Goal: Task Accomplishment & Management: Manage account settings

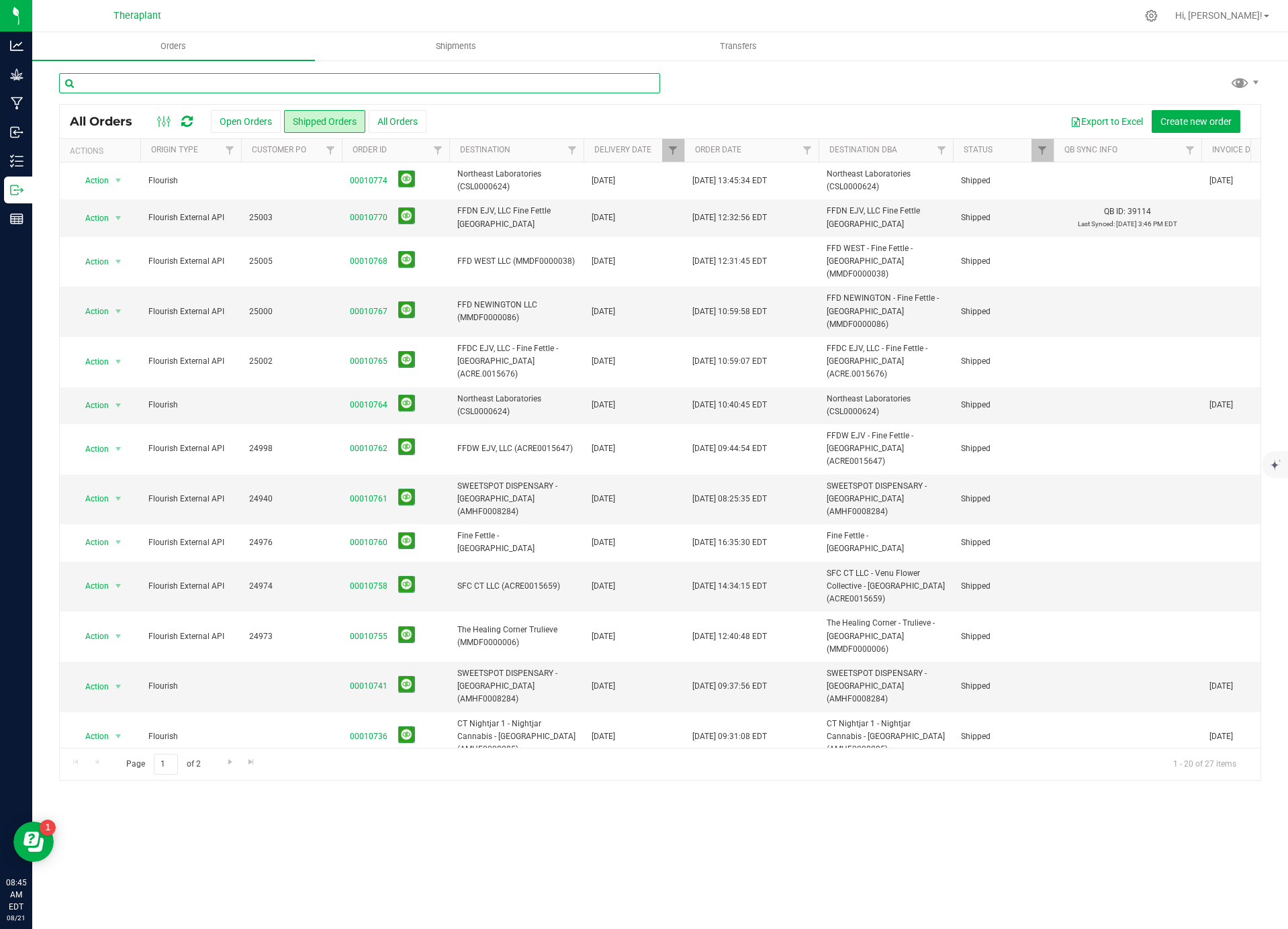
click at [313, 85] on input "text" at bounding box center [360, 83] width 601 height 20
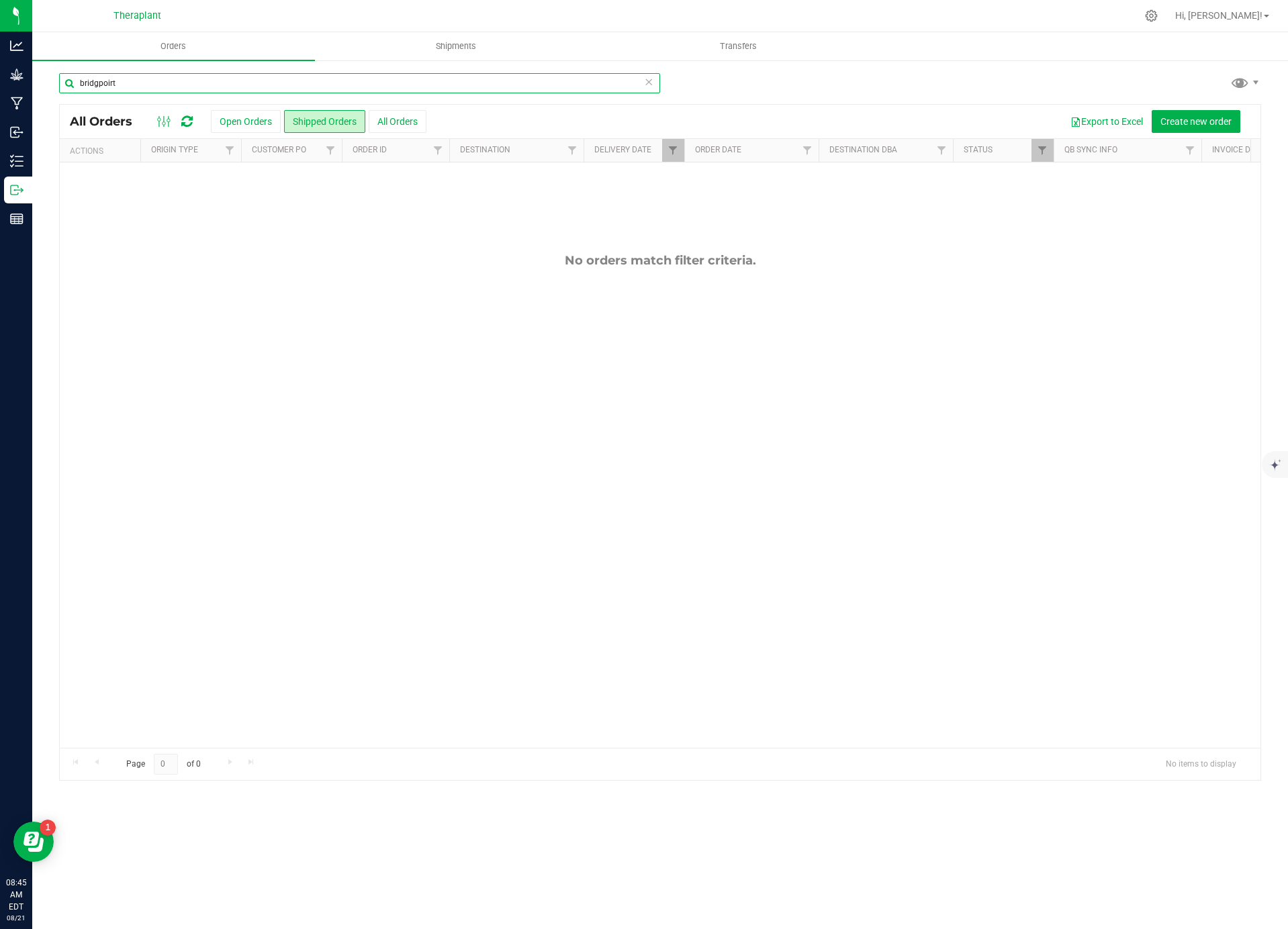
click at [109, 82] on input "bridgpoirt" at bounding box center [360, 83] width 601 height 20
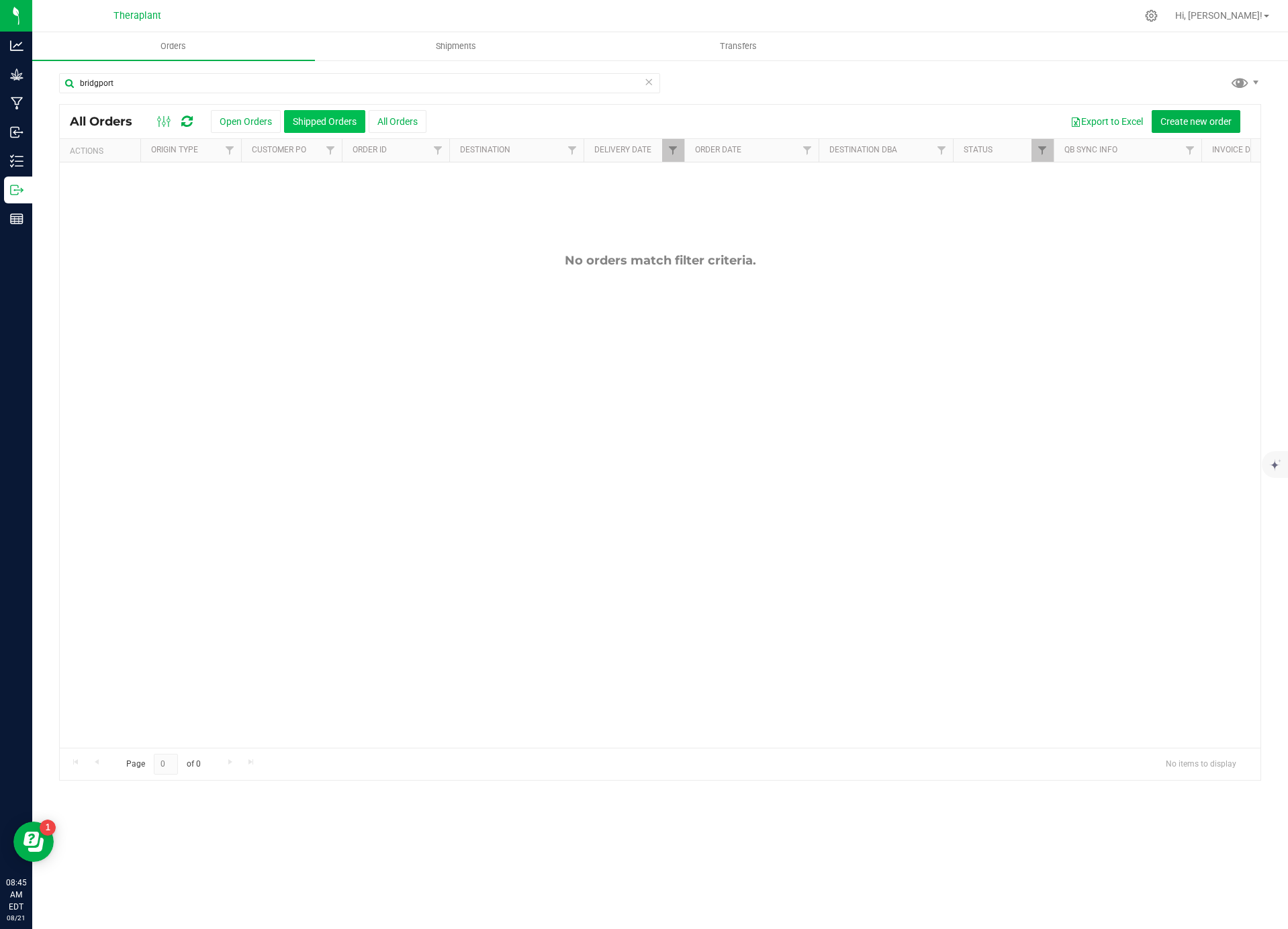
click at [307, 123] on button "Shipped Orders" at bounding box center [324, 121] width 81 height 23
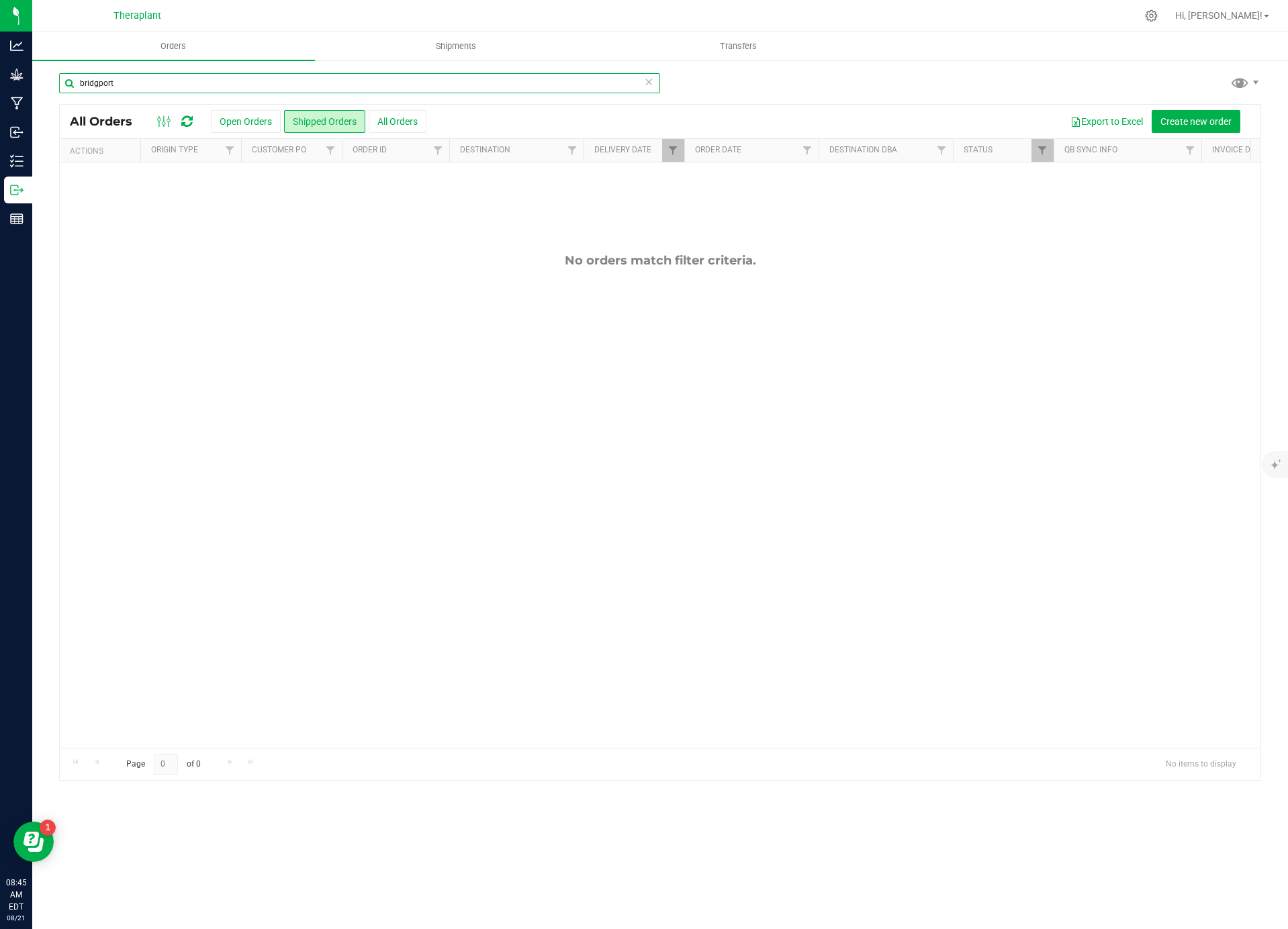
click at [95, 86] on input "bridgport" at bounding box center [360, 83] width 601 height 20
click at [103, 85] on input "bridgport" at bounding box center [360, 83] width 601 height 20
click at [563, 89] on input "bridgeport" at bounding box center [360, 83] width 601 height 20
type input "bridgeport"
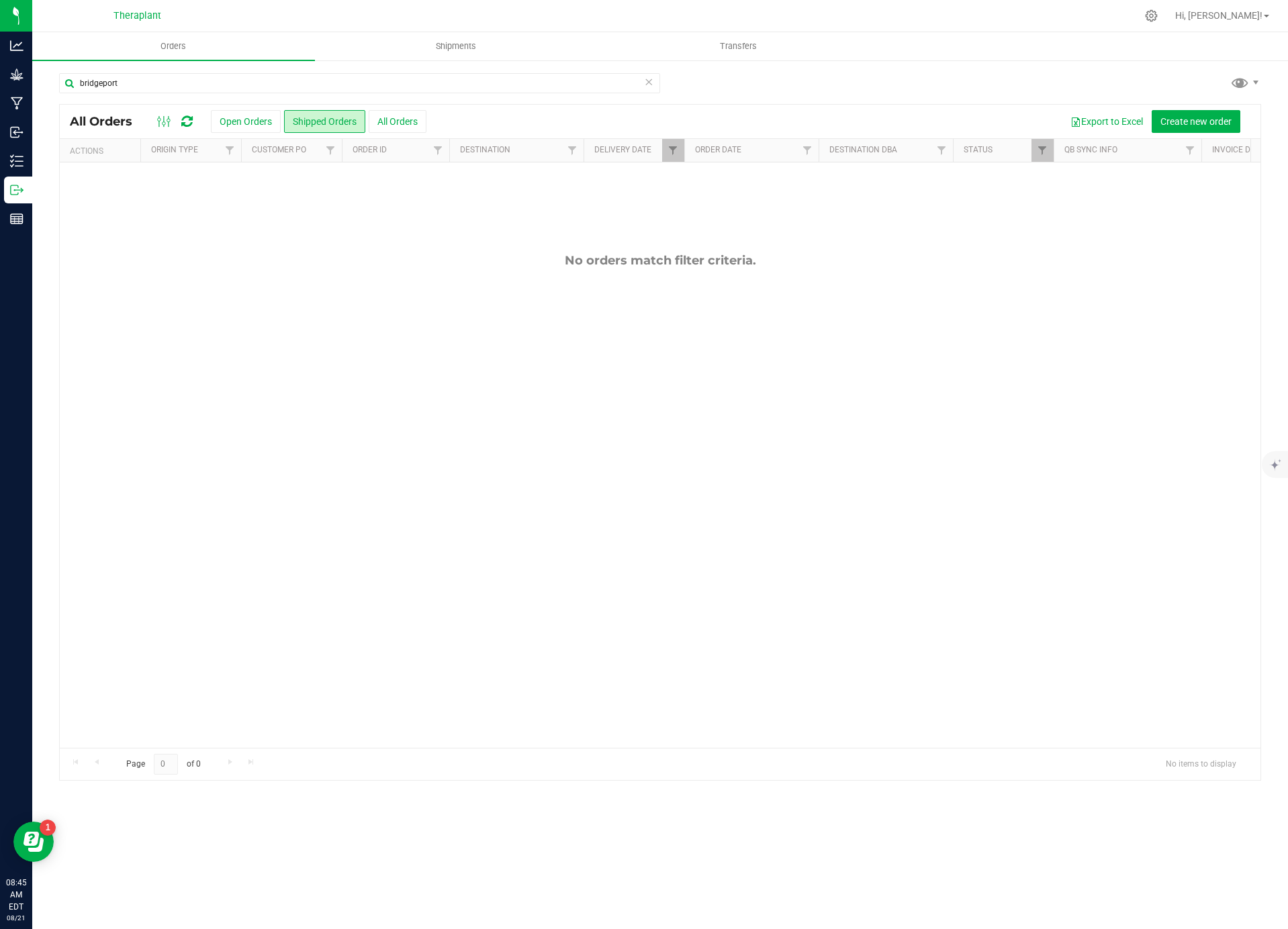
click at [626, 118] on div "Export to Excel Create new order" at bounding box center [839, 121] width 824 height 23
click at [675, 153] on span "Filter" at bounding box center [673, 151] width 11 height 11
click at [774, 267] on button "Clear" at bounding box center [776, 267] width 65 height 29
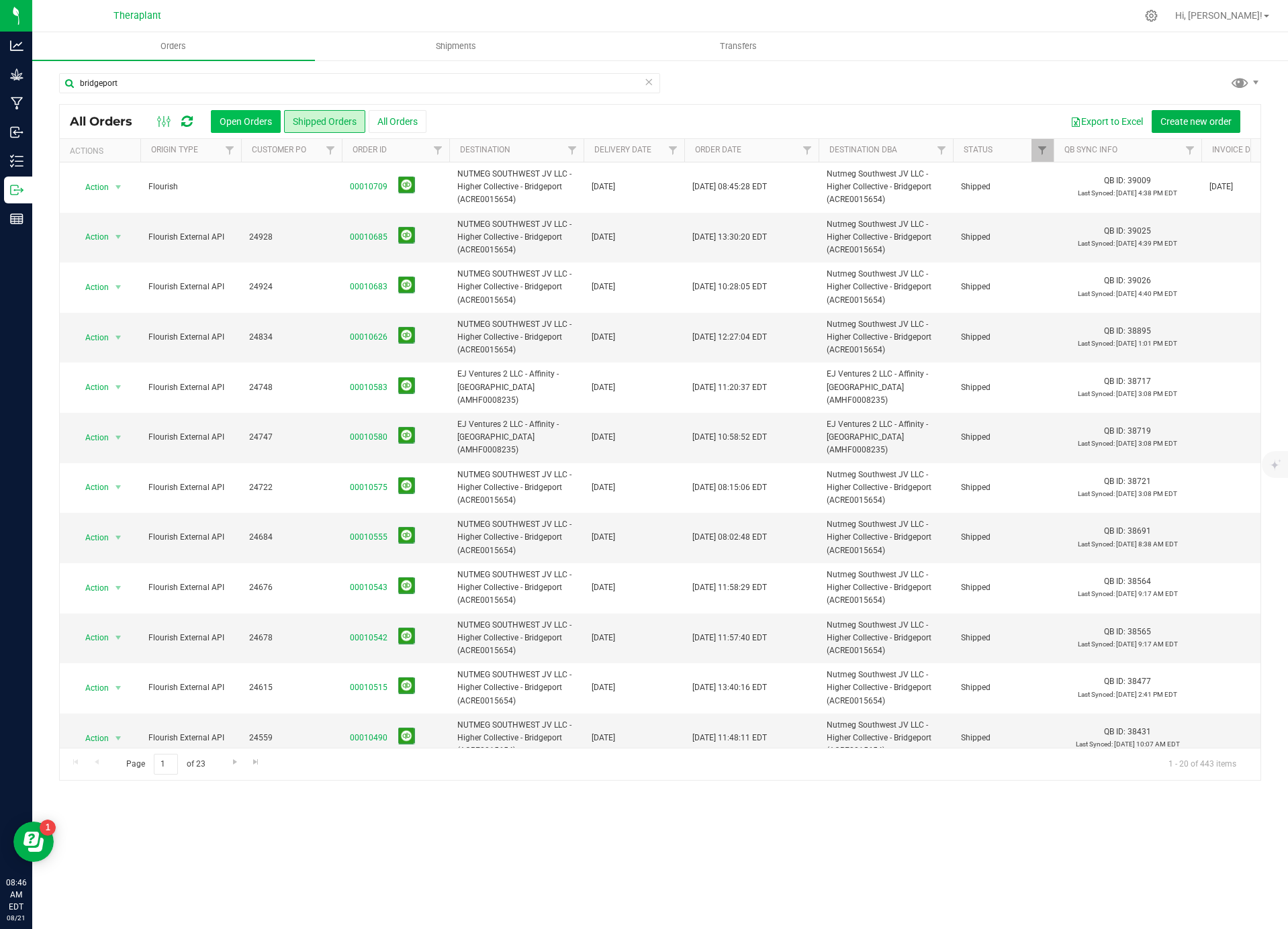
click at [259, 123] on button "Open Orders" at bounding box center [246, 121] width 69 height 23
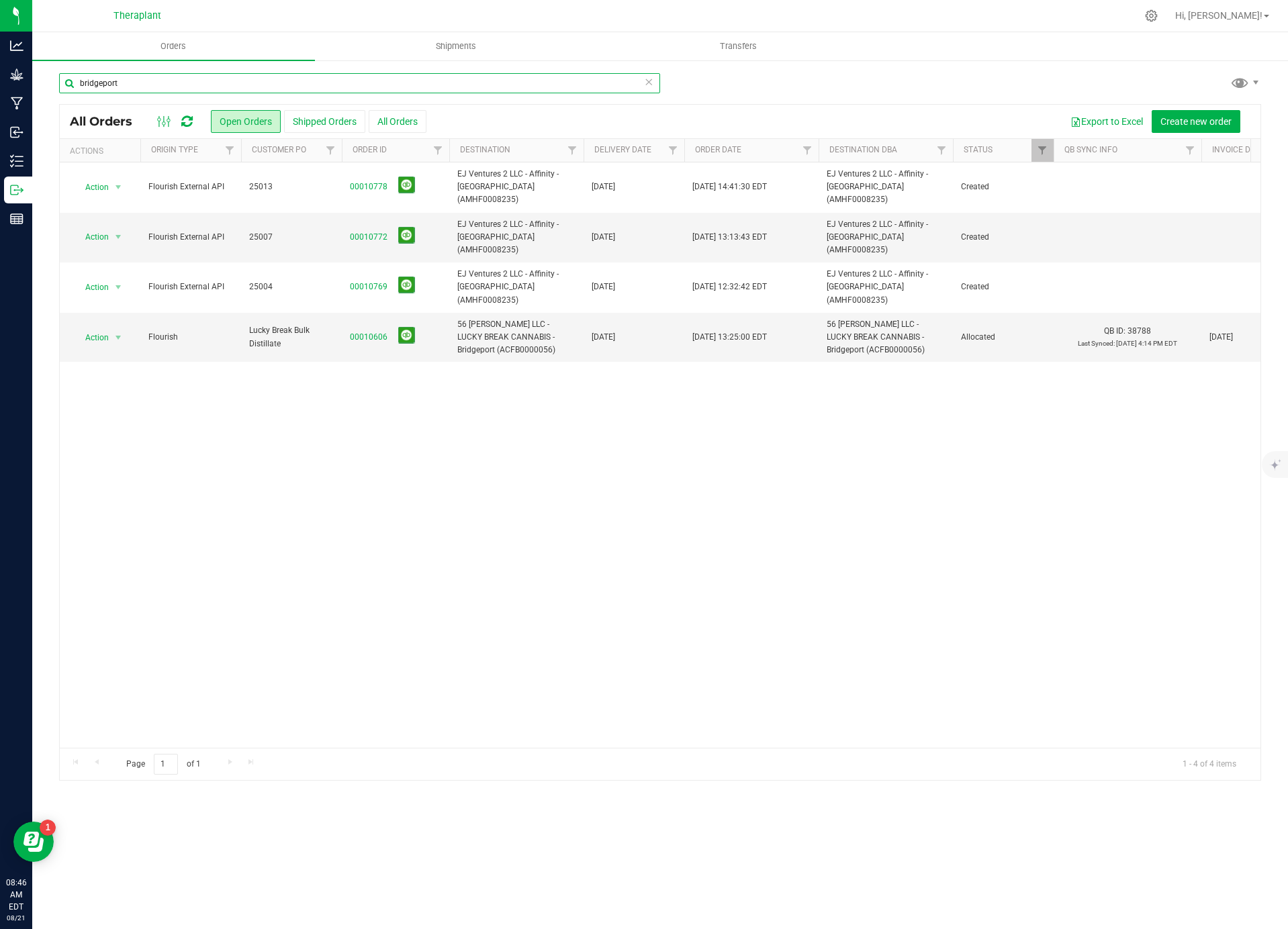
click at [157, 90] on input "bridgeport" at bounding box center [360, 83] width 601 height 20
type input "b"
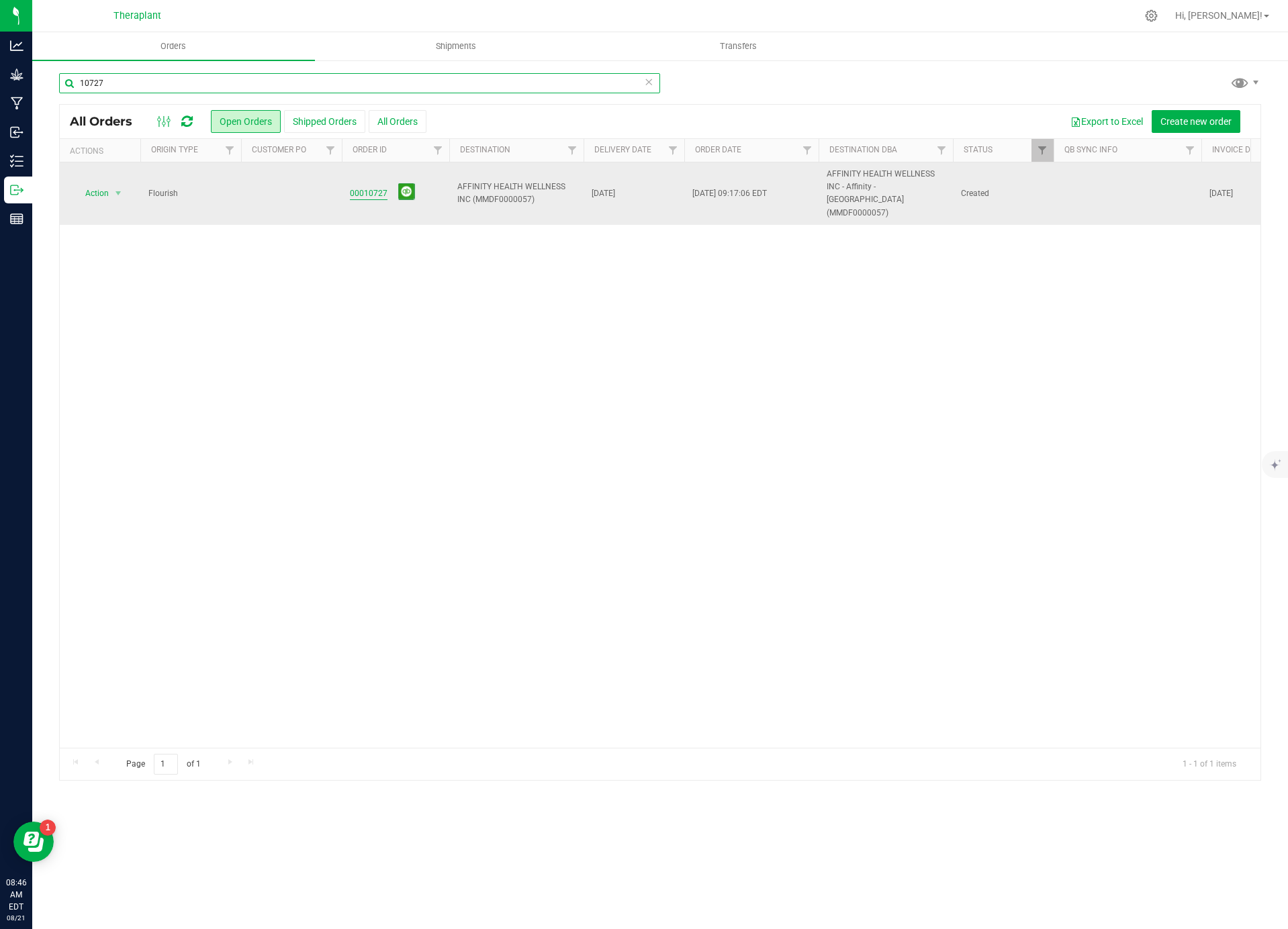
type input "10727"
click at [366, 187] on link "00010727" at bounding box center [368, 194] width 37 height 13
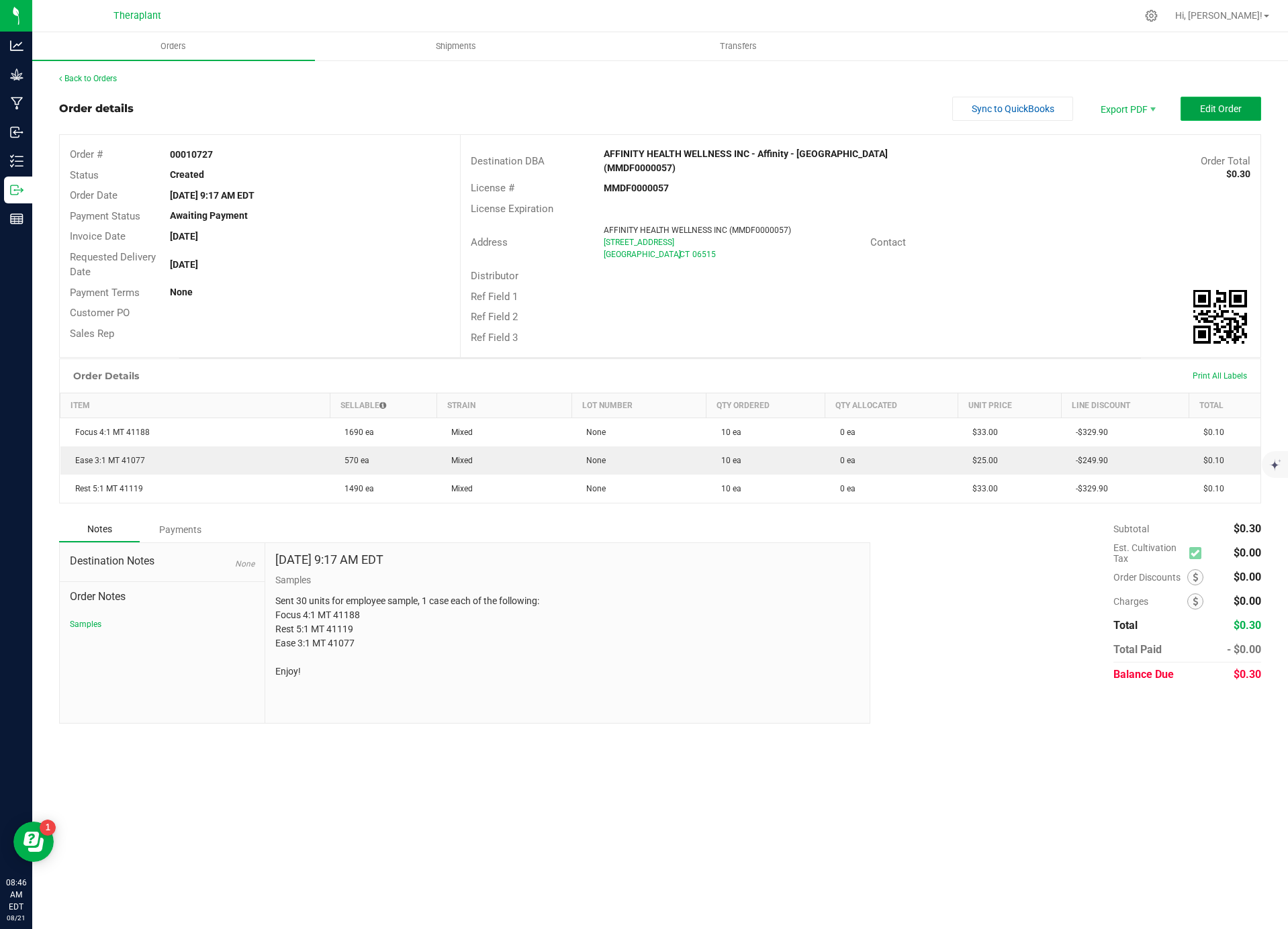
click at [1219, 108] on span "Edit Order" at bounding box center [1220, 109] width 42 height 11
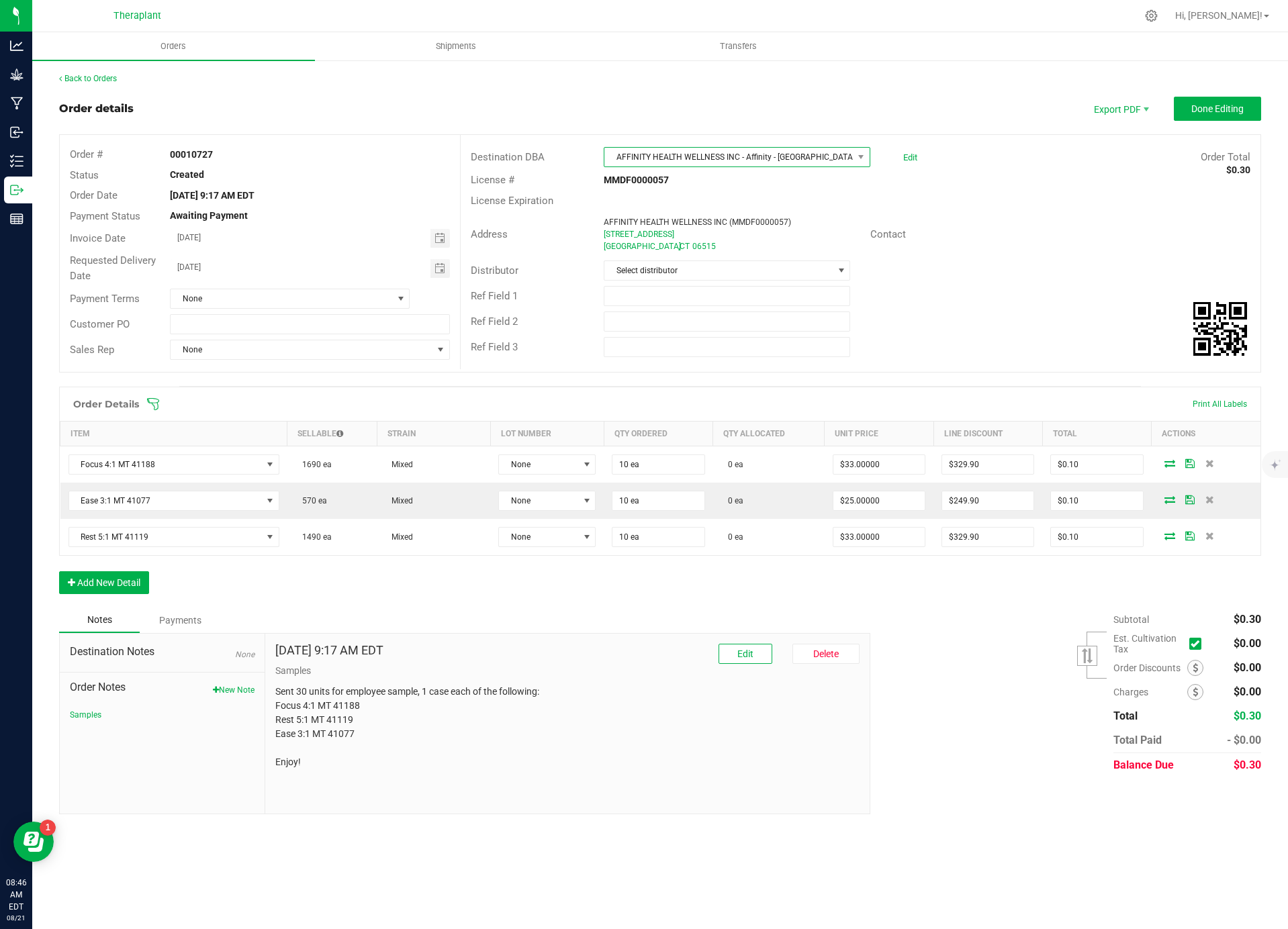
click at [854, 159] on span at bounding box center [860, 157] width 16 height 19
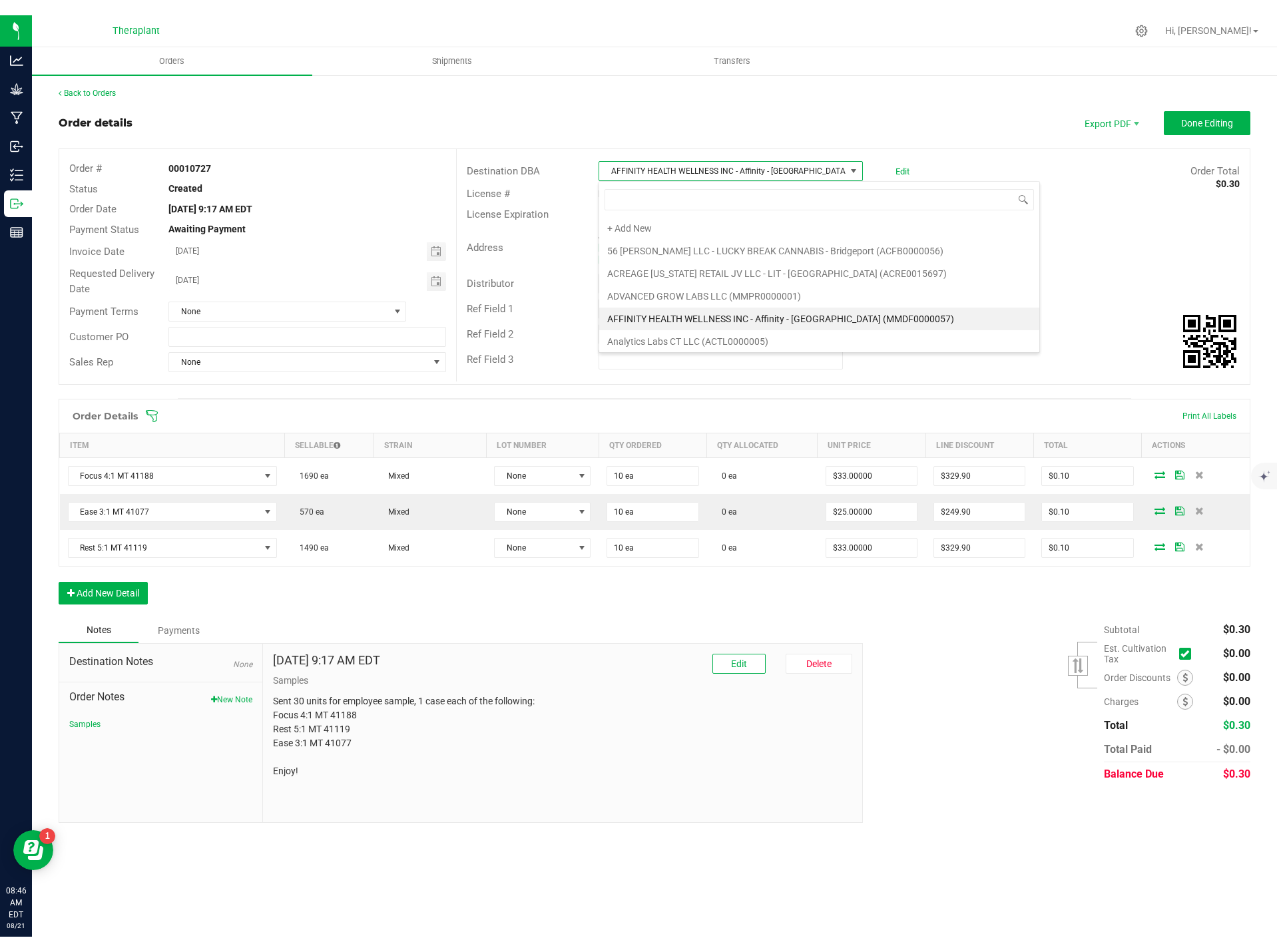
scroll to position [20, 264]
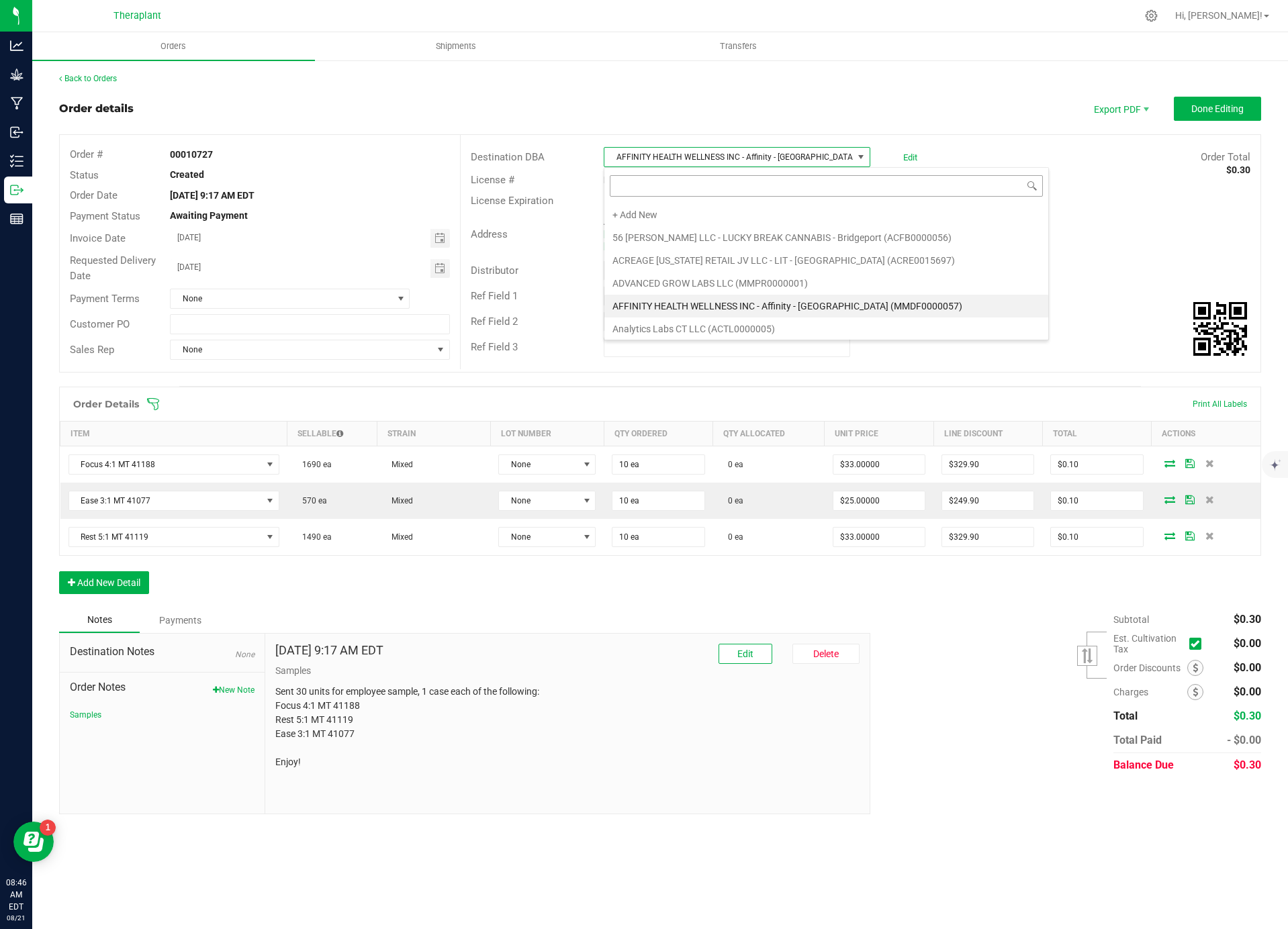
click at [688, 182] on input at bounding box center [826, 185] width 433 height 21
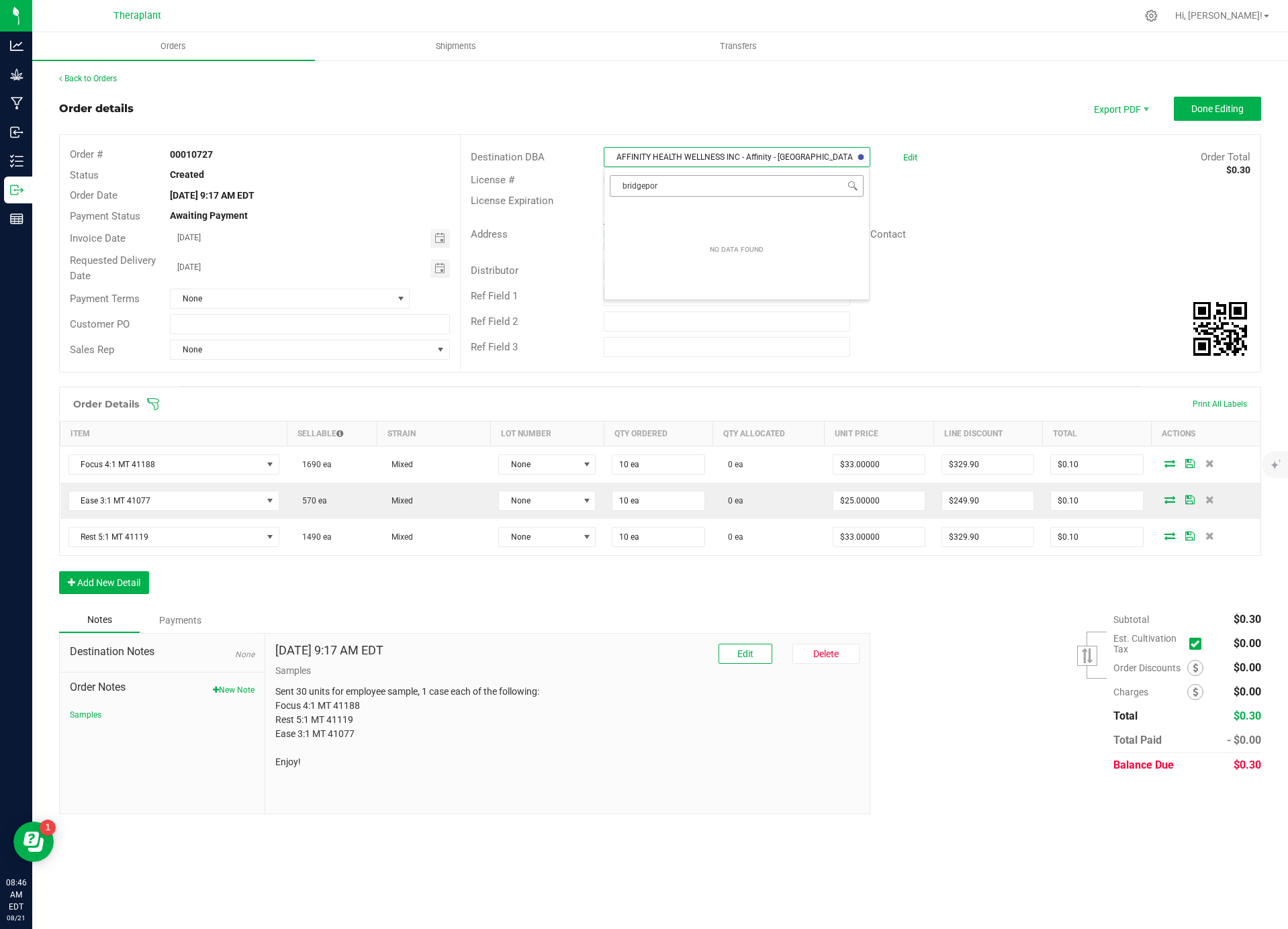
type input "bridgeport"
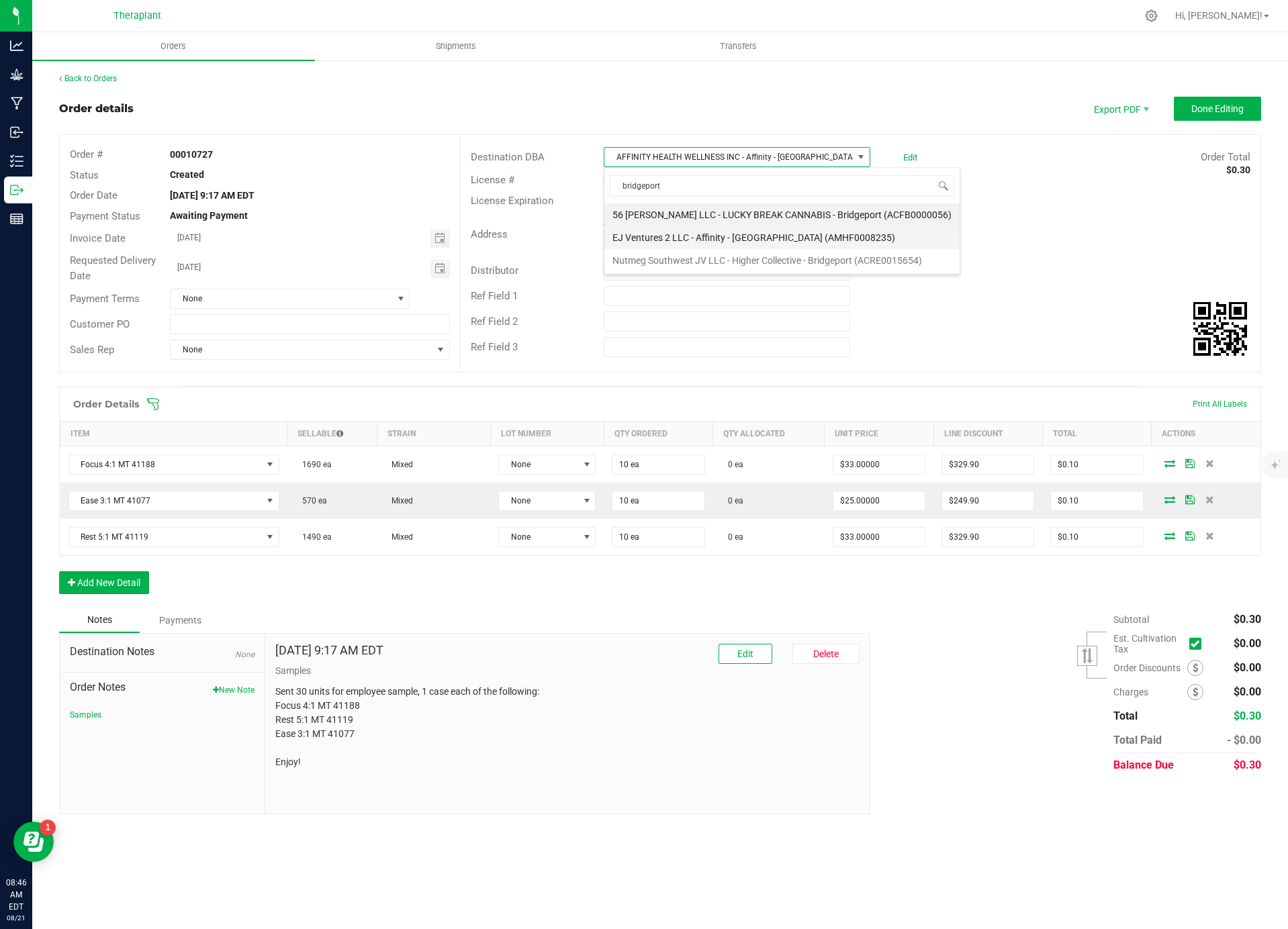
click at [744, 236] on li "EJ Ventures 2 LLC - Affinity - [GEOGRAPHIC_DATA] (AMHF0008235)" at bounding box center [782, 238] width 355 height 23
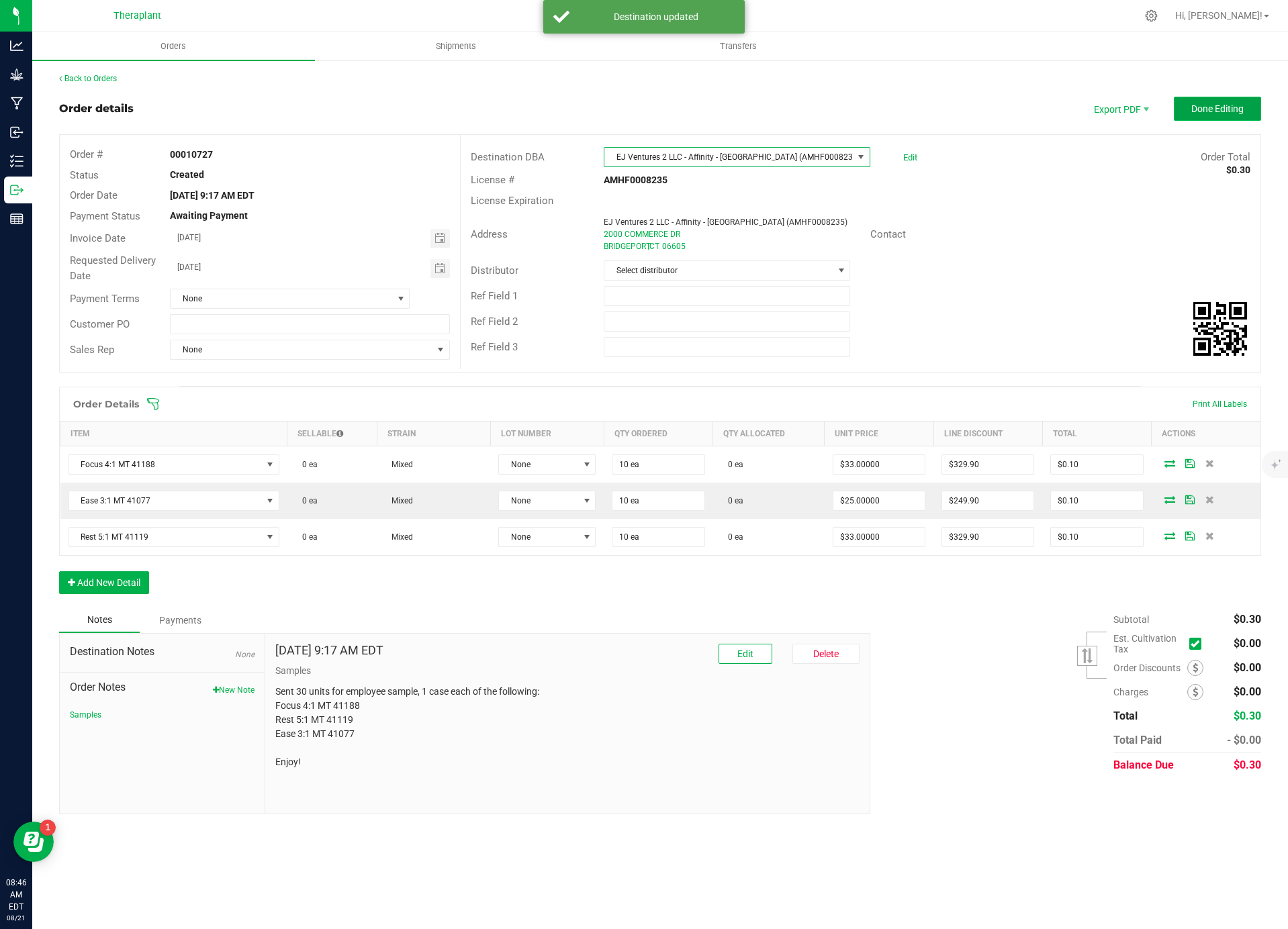
click at [1239, 108] on span "Done Editing" at bounding box center [1217, 109] width 52 height 11
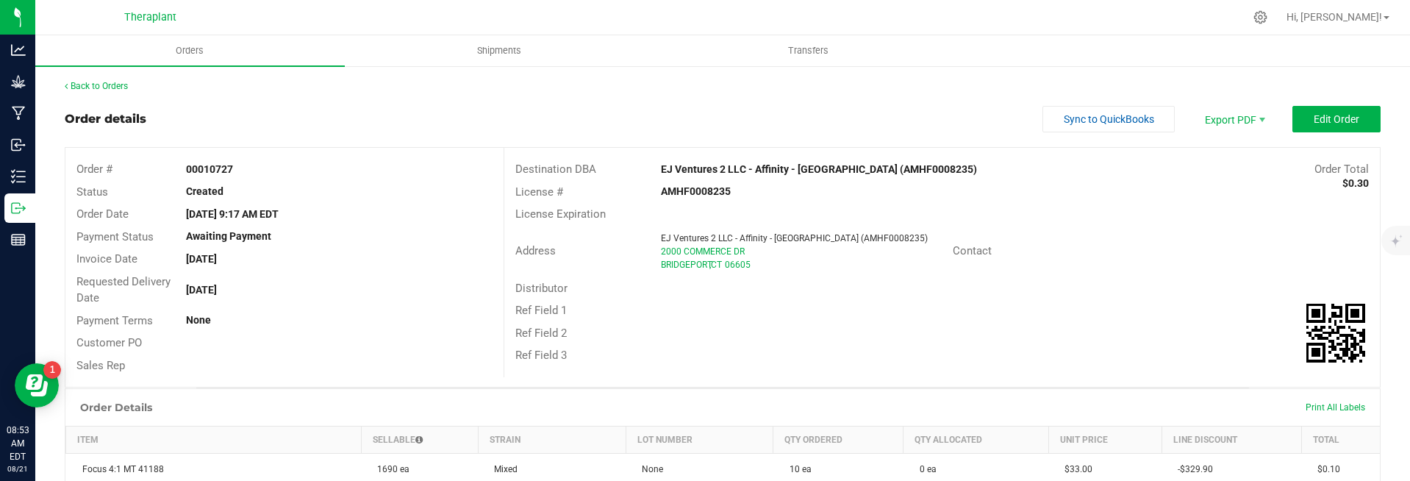
click at [79, 70] on div "Back to Orders Order details Sync to QuickBooks Export PDF Edit Order Order # 0…" at bounding box center [722, 434] width 1374 height 738
click at [102, 88] on link "Back to Orders" at bounding box center [96, 86] width 63 height 10
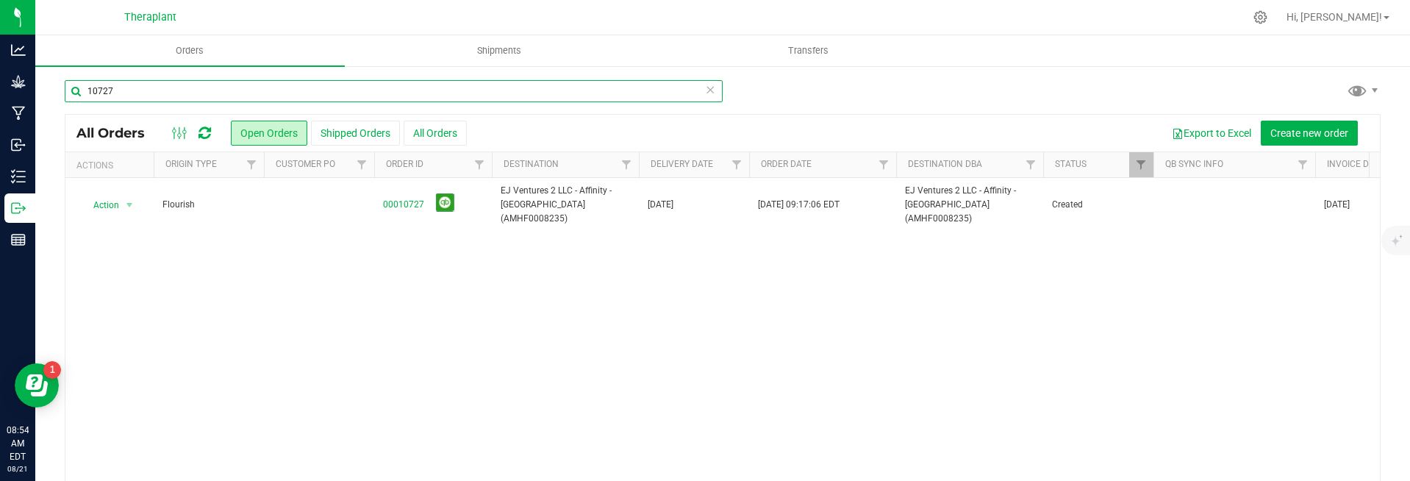
click at [149, 87] on input "10727" at bounding box center [394, 91] width 658 height 22
type input "[GEOGRAPHIC_DATA]"
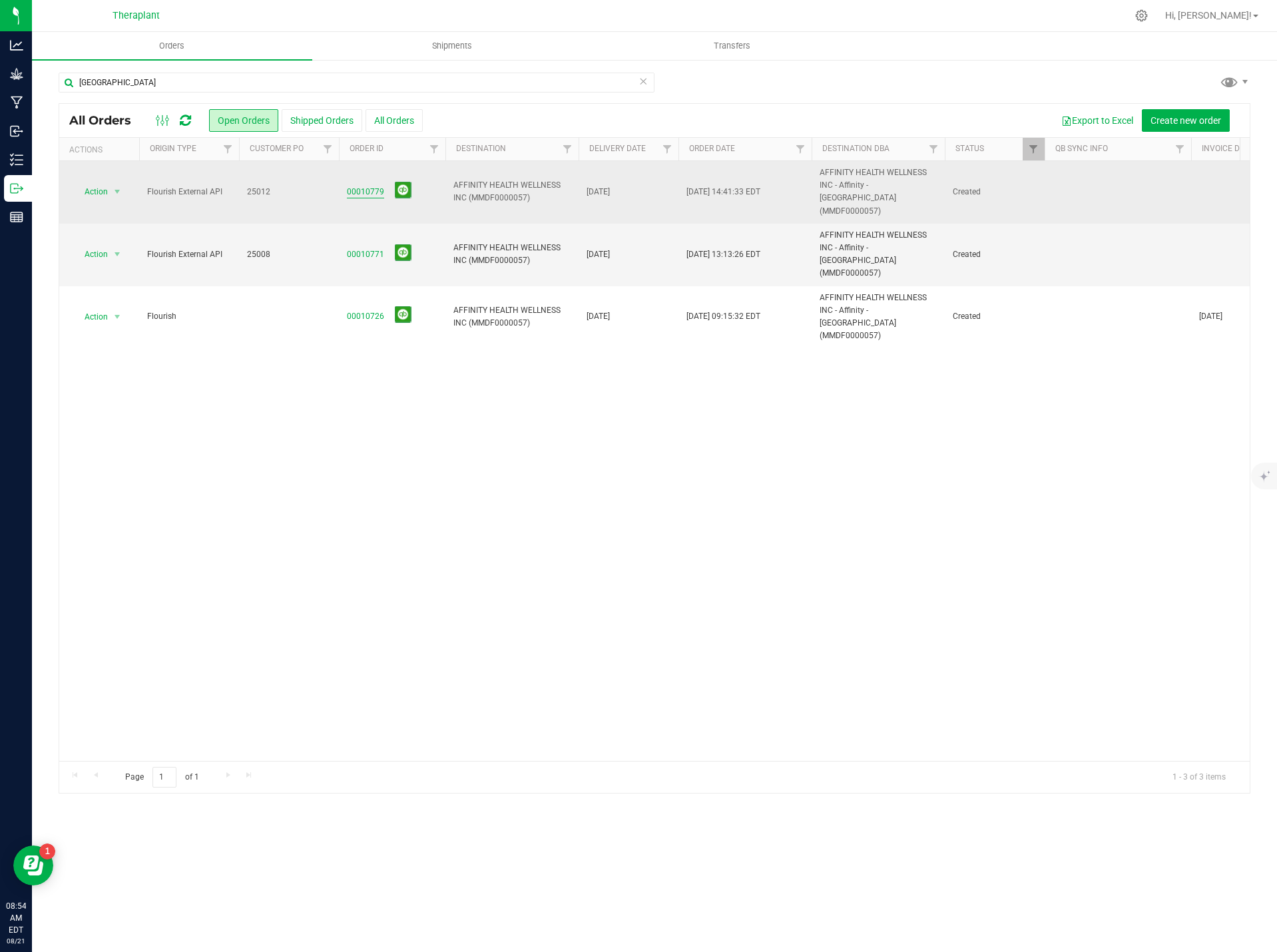
click at [379, 189] on link "00010779" at bounding box center [365, 192] width 37 height 13
